Goal: Information Seeking & Learning: Learn about a topic

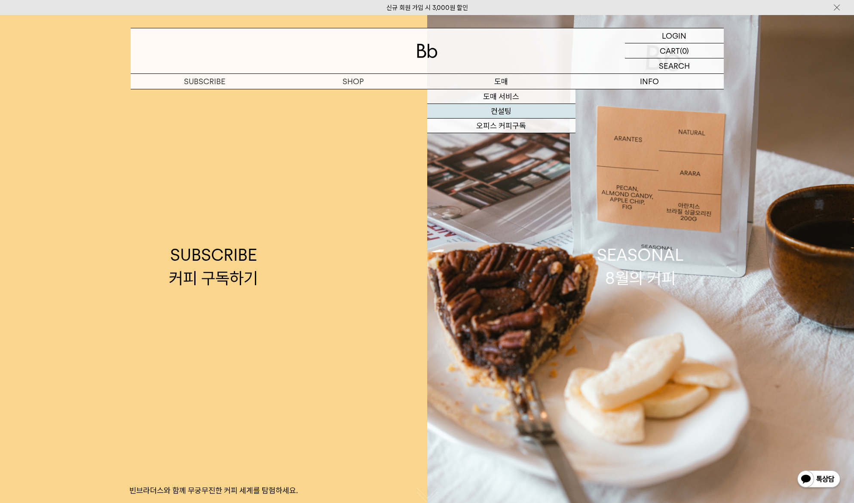
click at [457, 114] on link "컨설팅" at bounding box center [501, 111] width 148 height 15
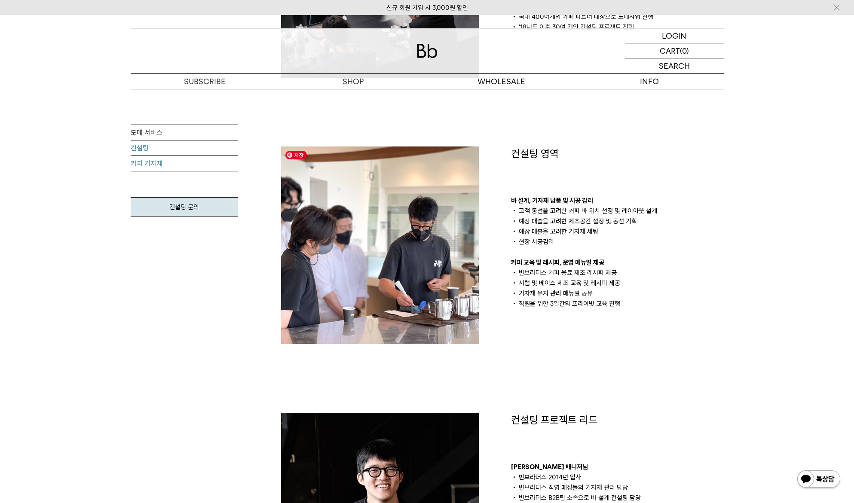
scroll to position [218, 0]
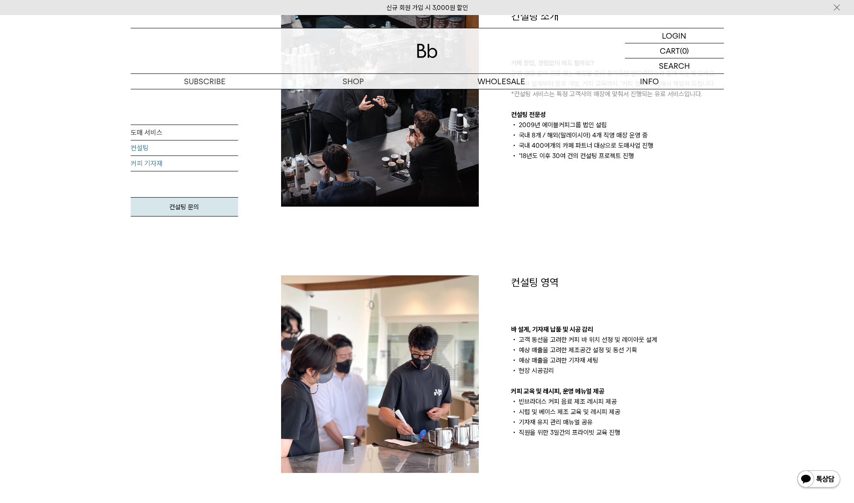
click at [148, 163] on link "커피 기자재" at bounding box center [184, 163] width 107 height 15
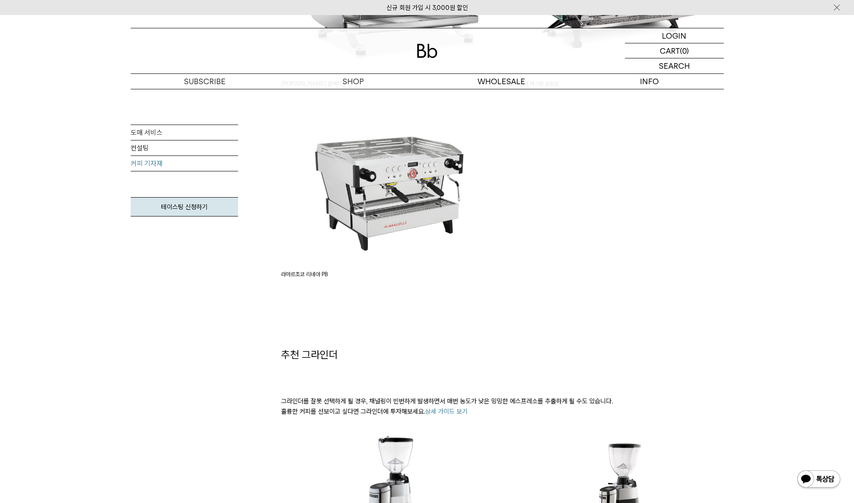
scroll to position [645, 0]
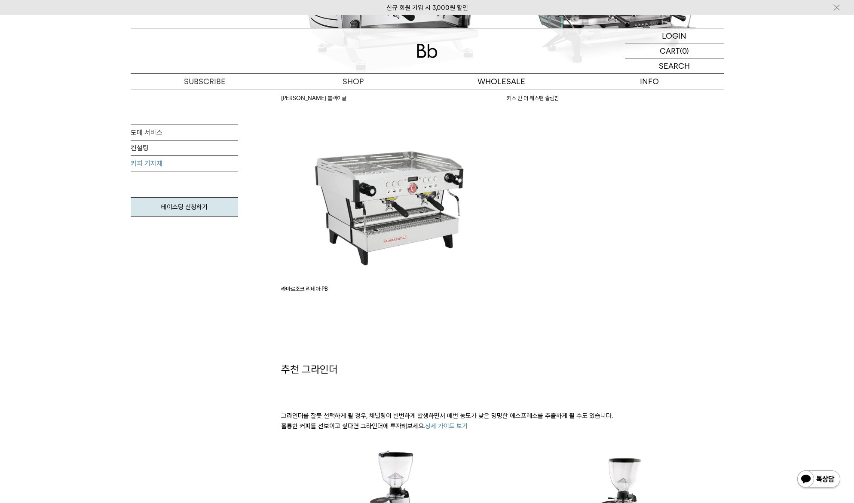
click at [459, 426] on link "상세 가이드 보기" at bounding box center [446, 427] width 43 height 8
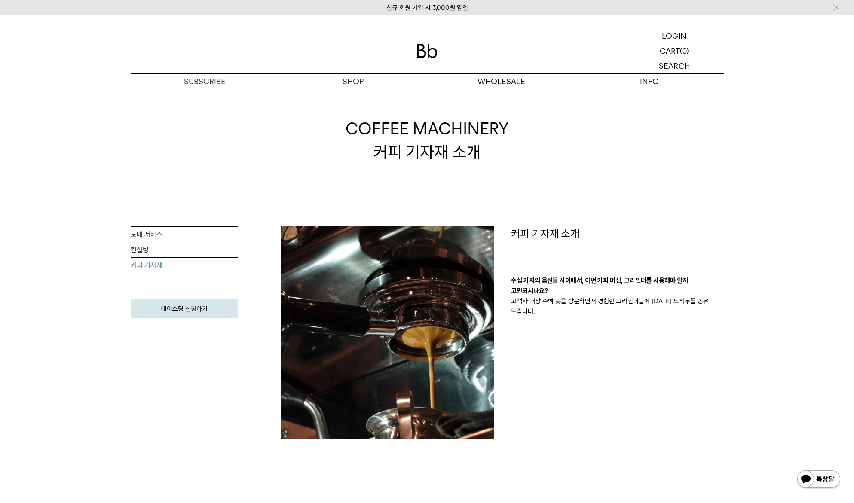
click at [610, 347] on div "커피 기자재 소개 수십 가지의 옵션들 사이에서, 어떤 커피 머신, 그라인더를 사용해야 할지 고민되시나요? 고객사 매장 수백 곳을 방문하면서 경…" at bounding box center [618, 333] width 230 height 213
click at [174, 236] on link "도매 서비스" at bounding box center [184, 234] width 107 height 15
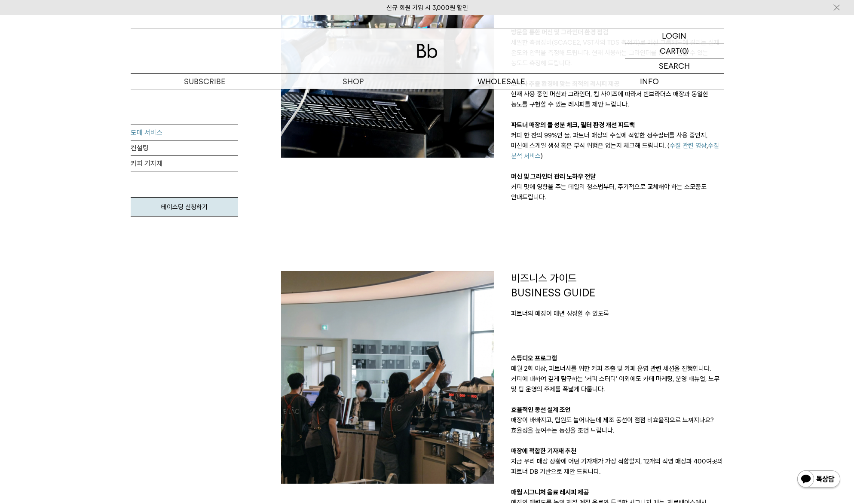
scroll to position [645, 0]
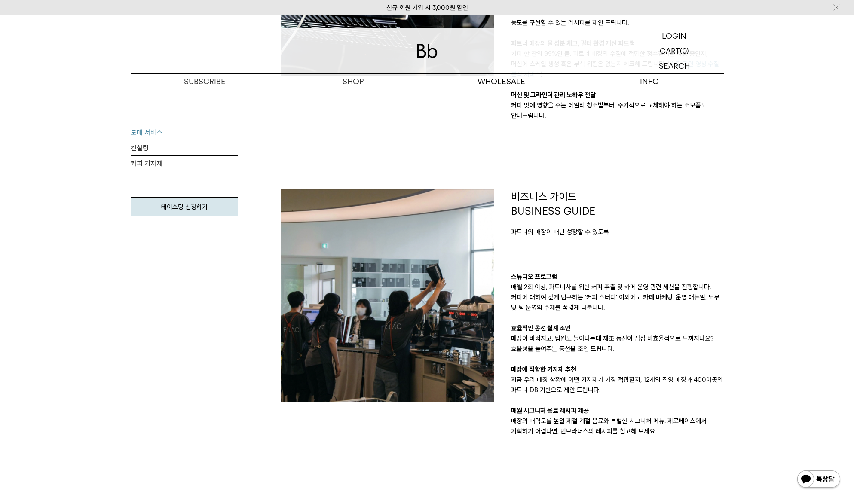
click at [615, 278] on p "스튜디오 프로그램" at bounding box center [617, 277] width 213 height 10
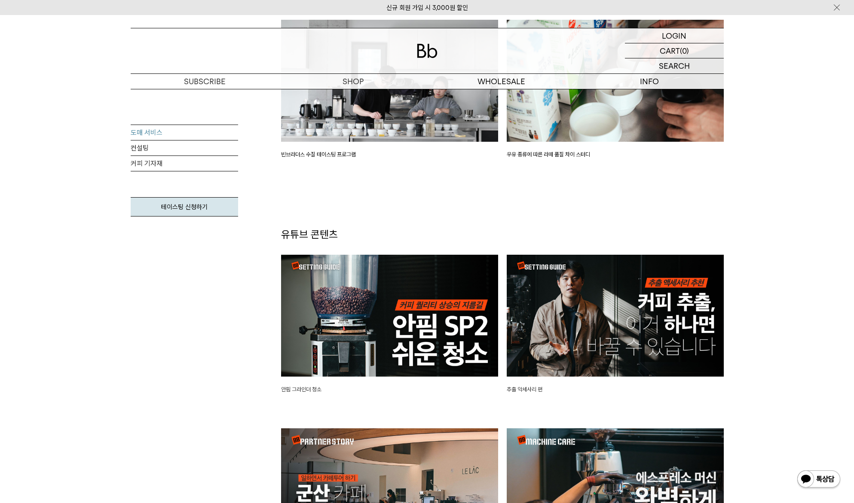
scroll to position [1719, 0]
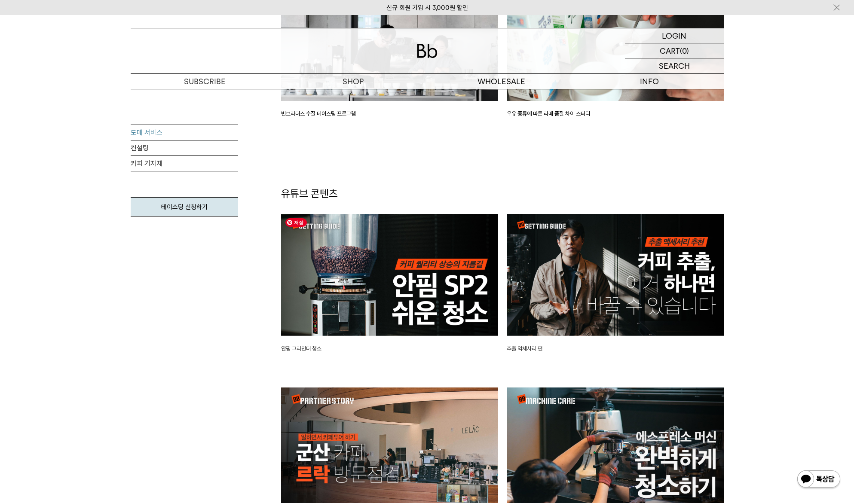
click at [417, 297] on img at bounding box center [389, 275] width 217 height 122
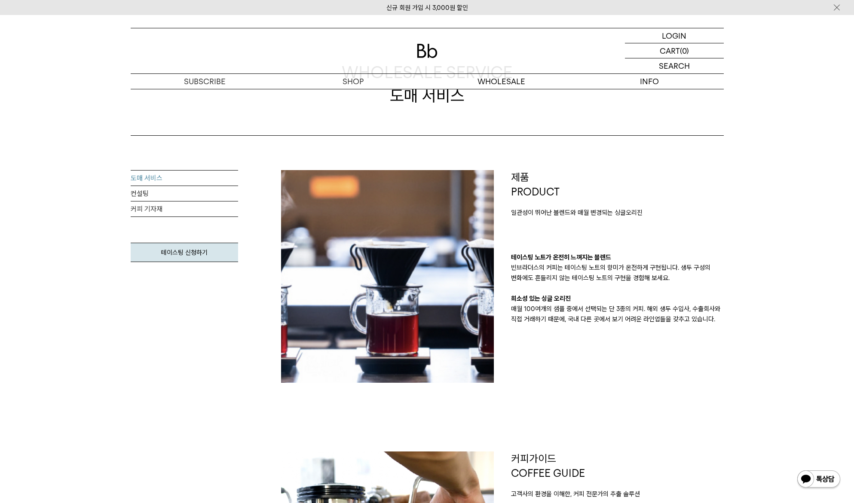
scroll to position [0, 0]
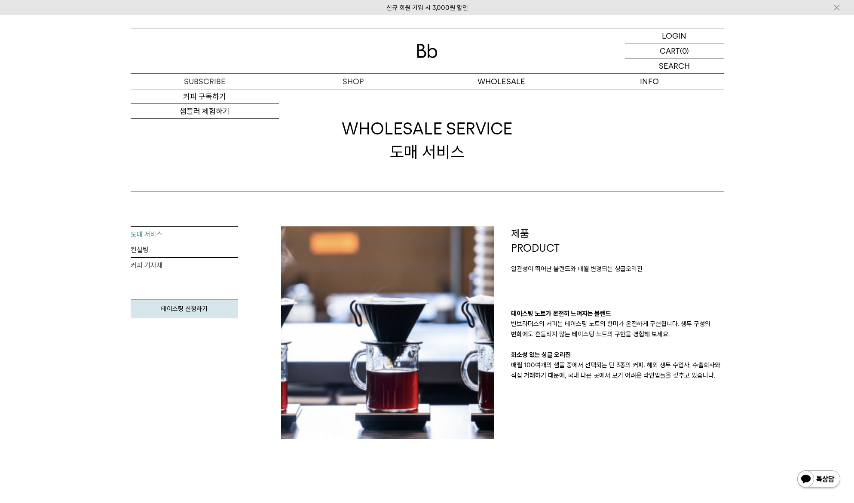
click at [422, 50] on img at bounding box center [427, 51] width 21 height 14
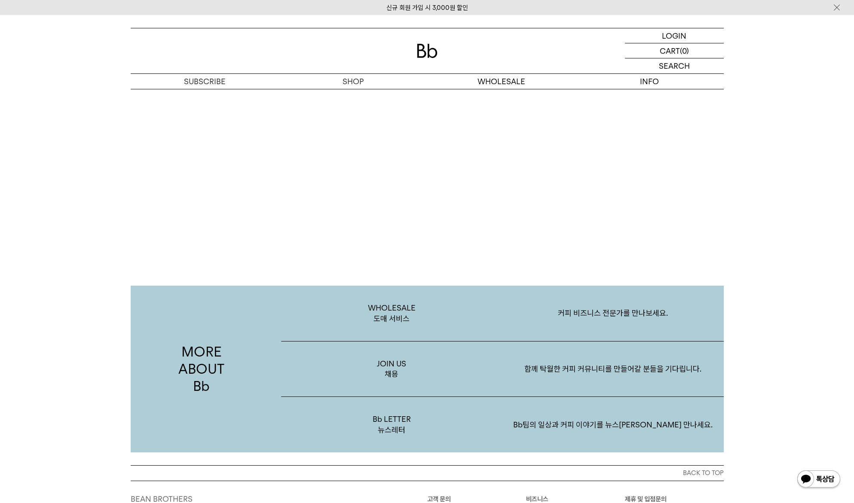
scroll to position [1676, 0]
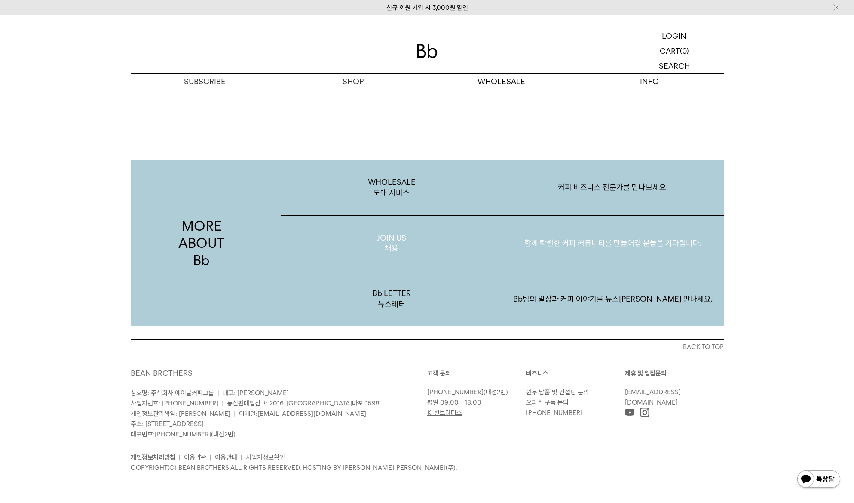
click at [525, 254] on p "함께 탁월한 커피 커뮤니티를 만들어갈 분들을 기다립니다." at bounding box center [613, 243] width 221 height 45
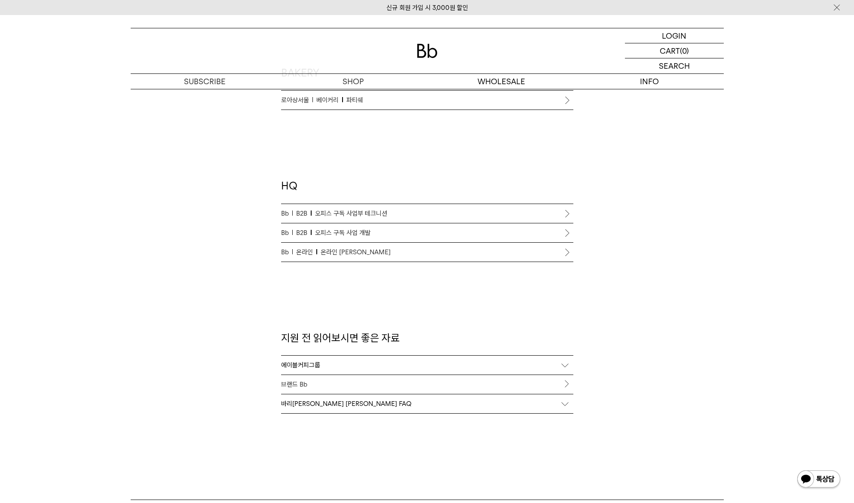
scroll to position [731, 0]
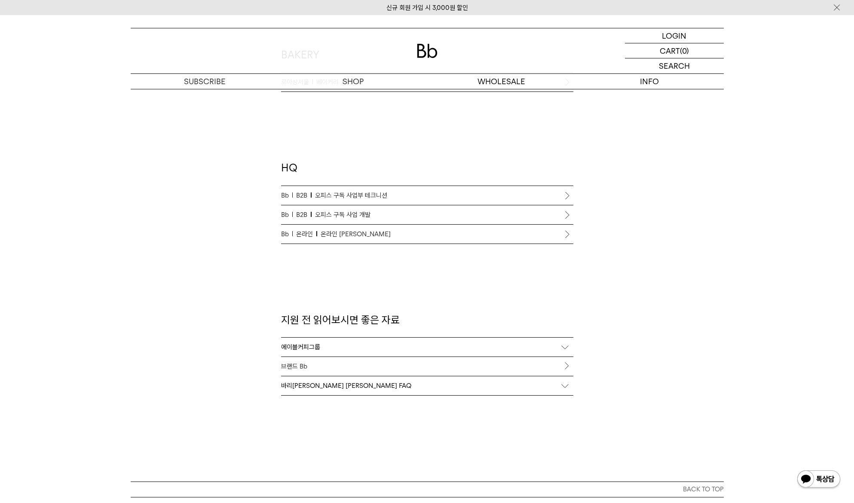
click at [367, 233] on span "온라인 [PERSON_NAME]" at bounding box center [356, 234] width 70 height 10
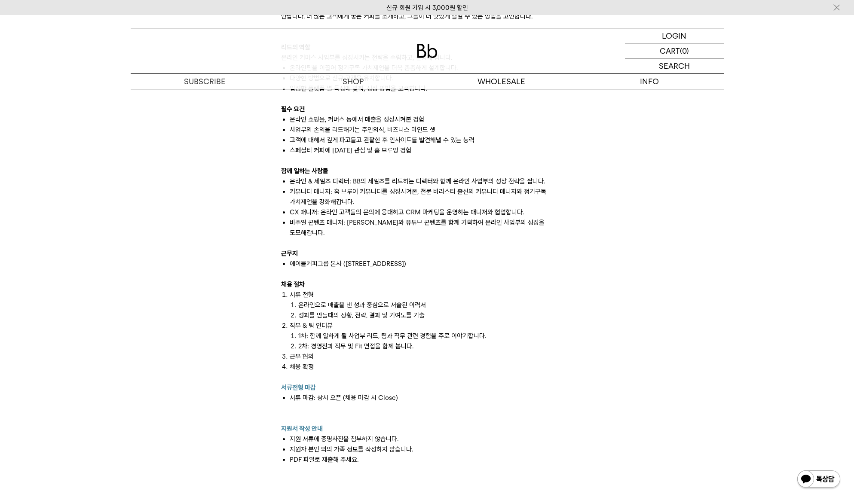
scroll to position [602, 0]
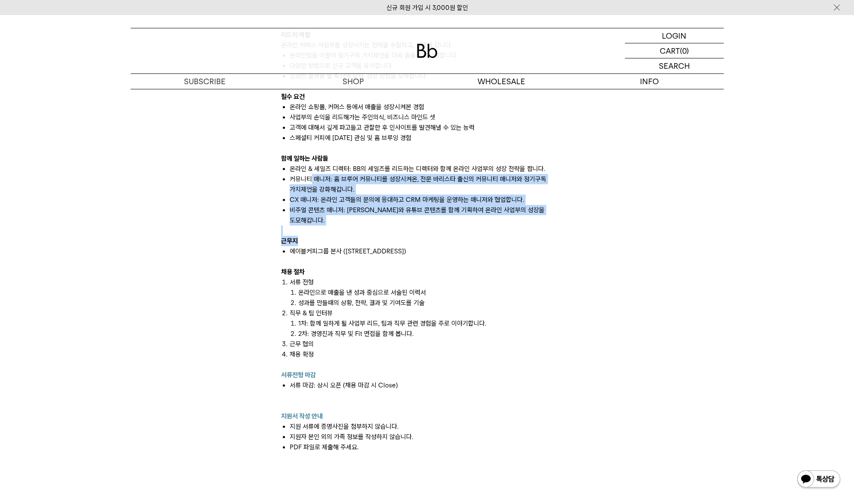
drag, startPoint x: 338, startPoint y: 187, endPoint x: 490, endPoint y: 234, distance: 159.6
click at [490, 234] on div "온라인 커머스 사업부 빈브라더스는 매장이 생기기 전, ‘13년도에 온라인 구독 서비스로 먼저 출발했습니다. 매월 제철 커피를 3종에서 5종 꾸…" at bounding box center [427, 204] width 292 height 495
click at [491, 236] on p "근무지" at bounding box center [427, 241] width 292 height 10
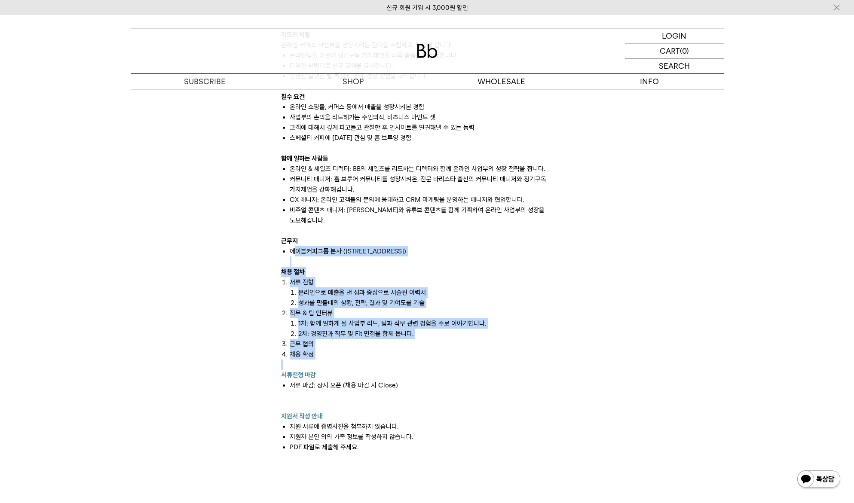
drag, startPoint x: 293, startPoint y: 239, endPoint x: 457, endPoint y: 356, distance: 201.6
click at [457, 356] on div "온라인 커머스 사업부 빈브라더스는 매장이 생기기 전, ‘13년도에 온라인 구독 서비스로 먼저 출발했습니다. 매월 제철 커피를 3종에서 5종 꾸…" at bounding box center [427, 204] width 292 height 495
click at [457, 360] on p at bounding box center [427, 365] width 292 height 10
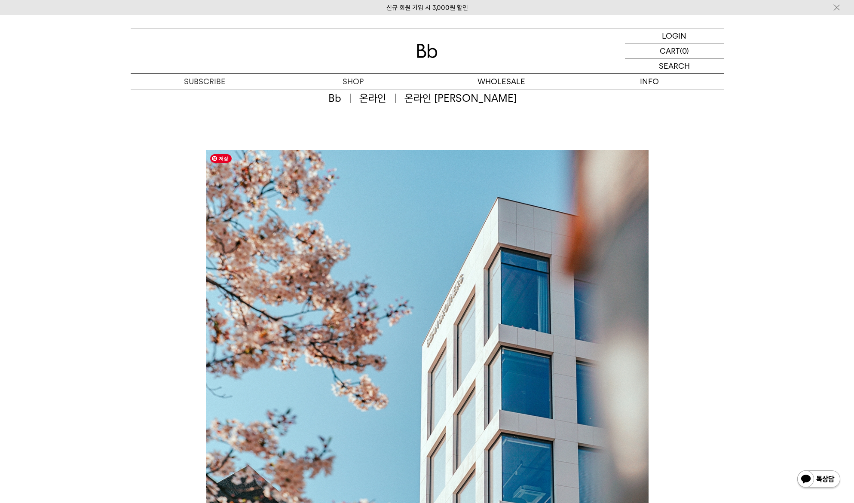
scroll to position [43, 0]
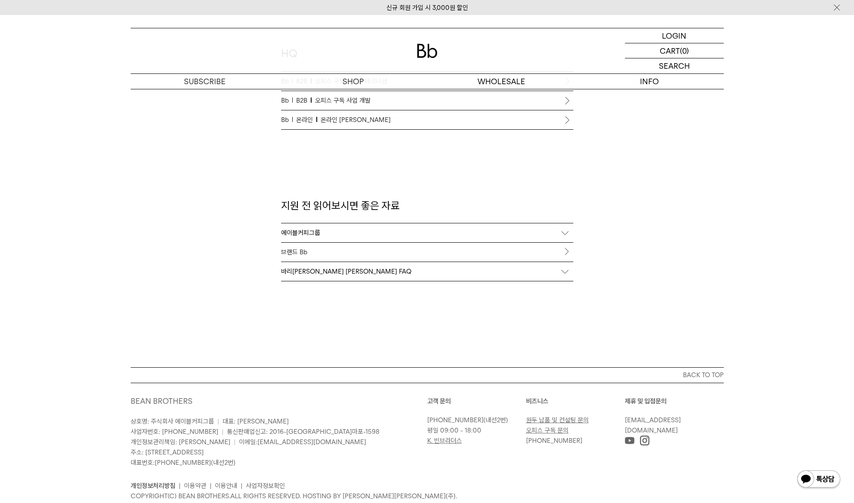
scroll to position [830, 0]
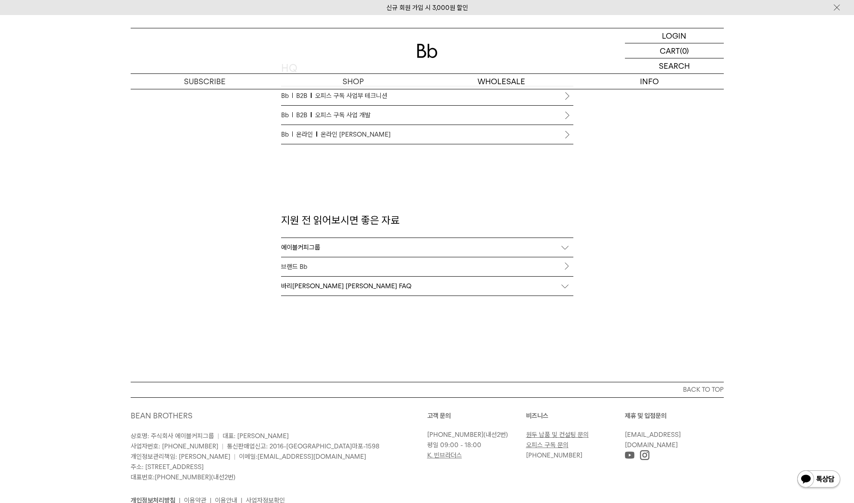
click at [309, 266] on link "브랜드 Bb" at bounding box center [427, 266] width 292 height 19
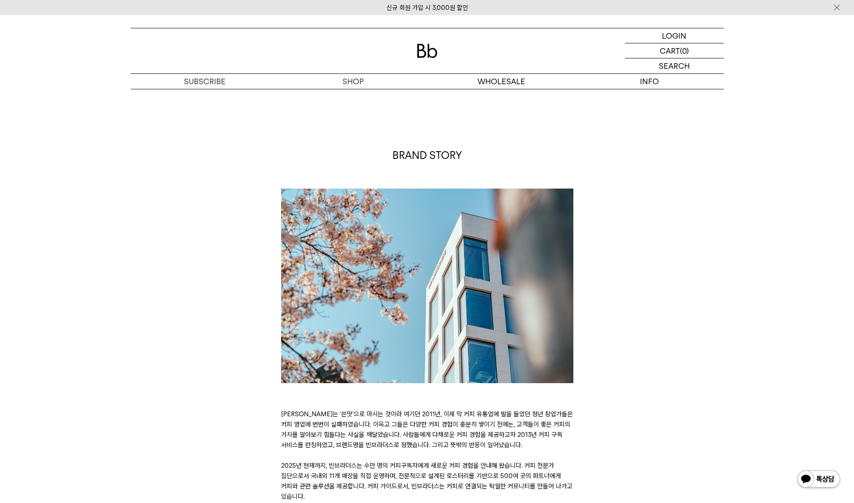
scroll to position [2068, 0]
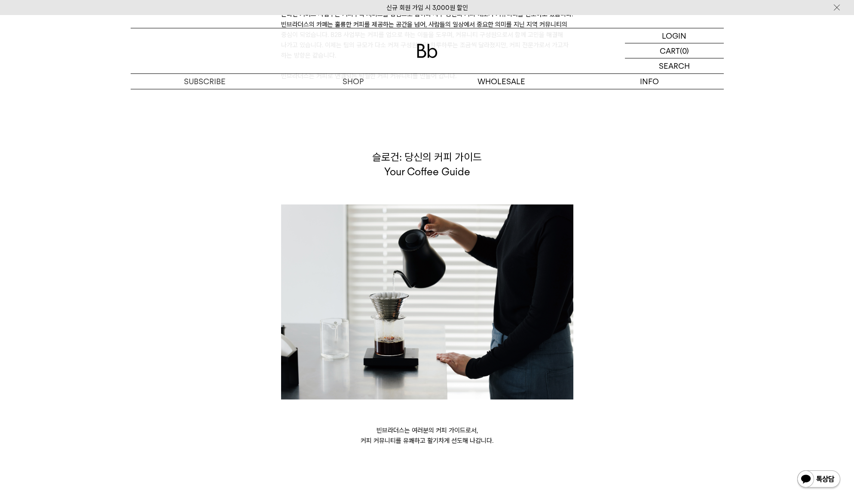
drag, startPoint x: 624, startPoint y: 363, endPoint x: 627, endPoint y: 344, distance: 19.2
click at [624, 363] on div "슬로건: 당신의 커피 가이드 Your Coffee Guide 빈브라더스는 여러분의 커피 가이드로서, 커피 커뮤니티를 유쾌하고 활기차게 선도해 …" at bounding box center [427, 298] width 602 height 296
